Goal: Communication & Community: Answer question/provide support

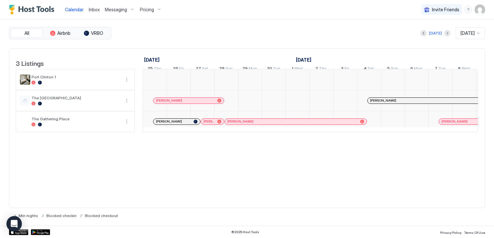
scroll to position [0, 358]
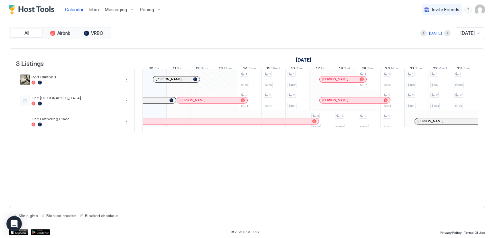
click at [243, 13] on div "Calendar Inbox Messaging Pricing Invite Friends RM" at bounding box center [247, 9] width 494 height 19
click at [94, 8] on span "Inbox" at bounding box center [94, 9] width 11 height 5
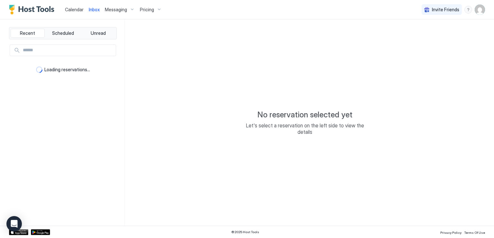
click at [217, 13] on div "Calendar Inbox Messaging Pricing Invite Friends RM" at bounding box center [247, 9] width 494 height 19
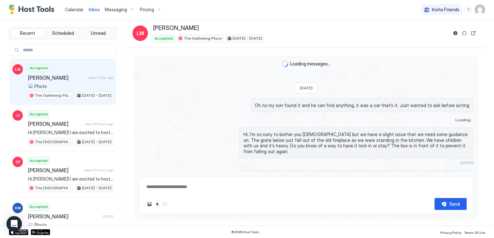
scroll to position [490, 0]
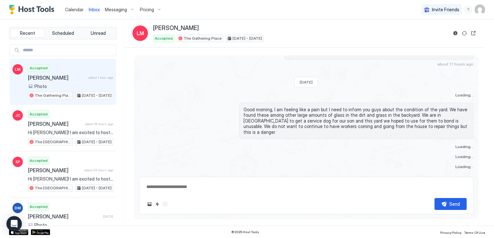
click at [70, 83] on div "Photo" at bounding box center [70, 86] width 85 height 6
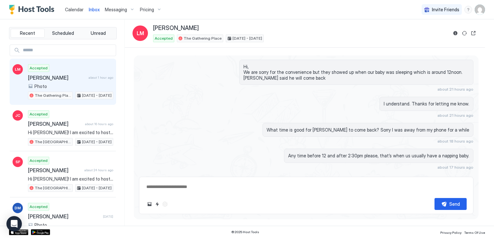
scroll to position [313, 0]
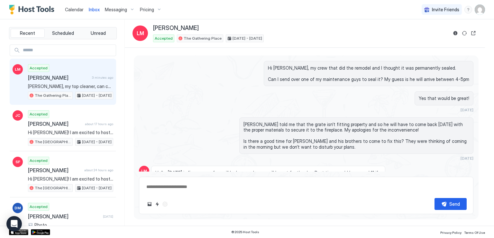
type textarea "*"
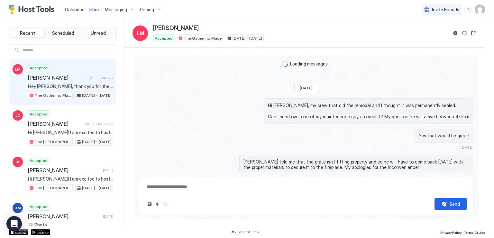
type textarea "*"
